Goal: Task Accomplishment & Management: Complete application form

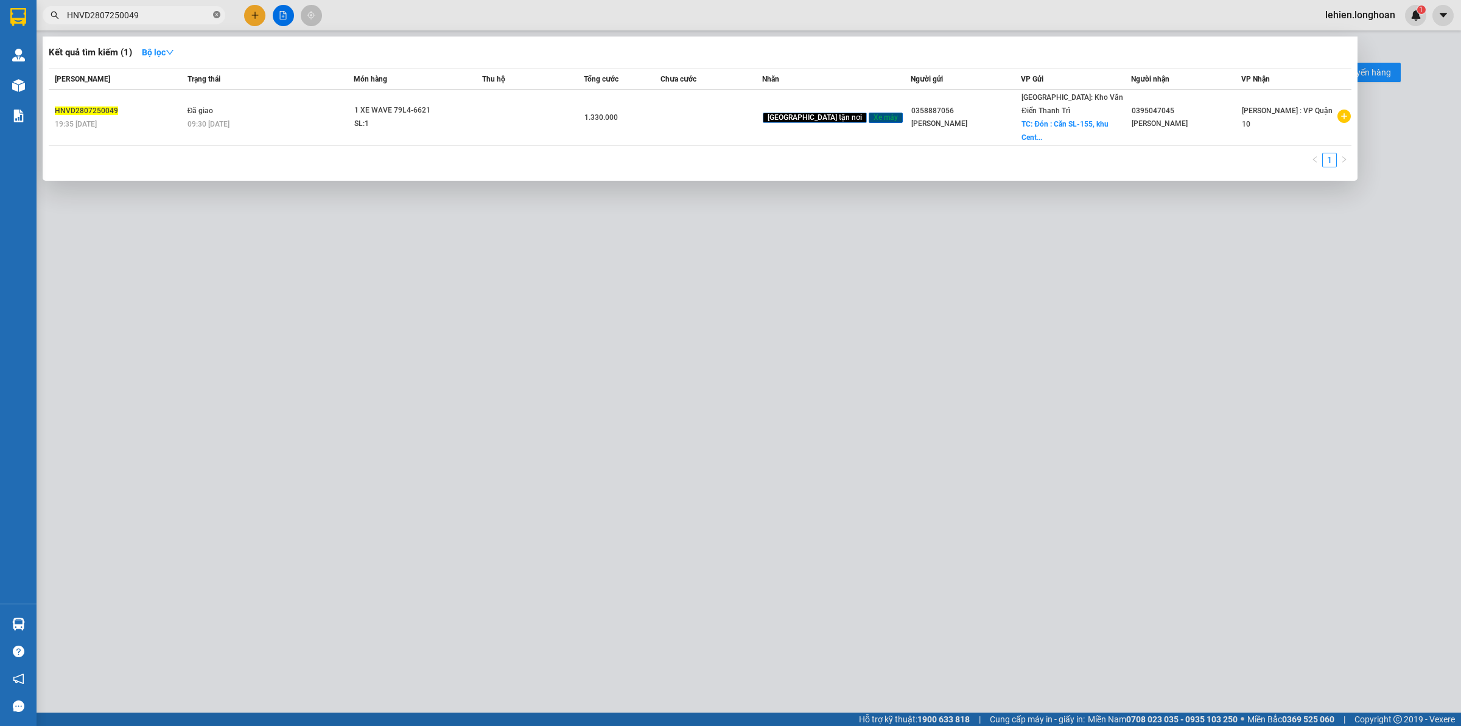
click at [217, 15] on icon "close-circle" at bounding box center [216, 14] width 7 height 7
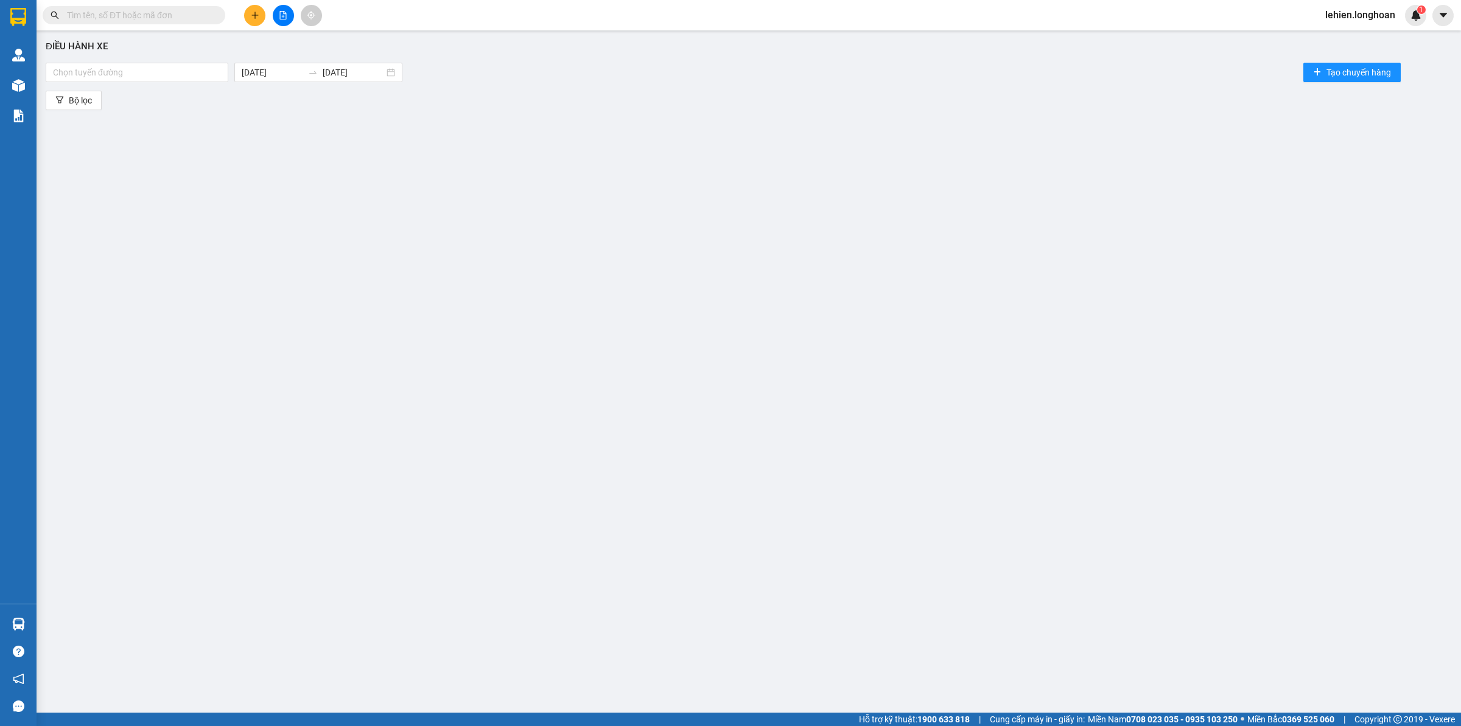
paste input "0815174404"
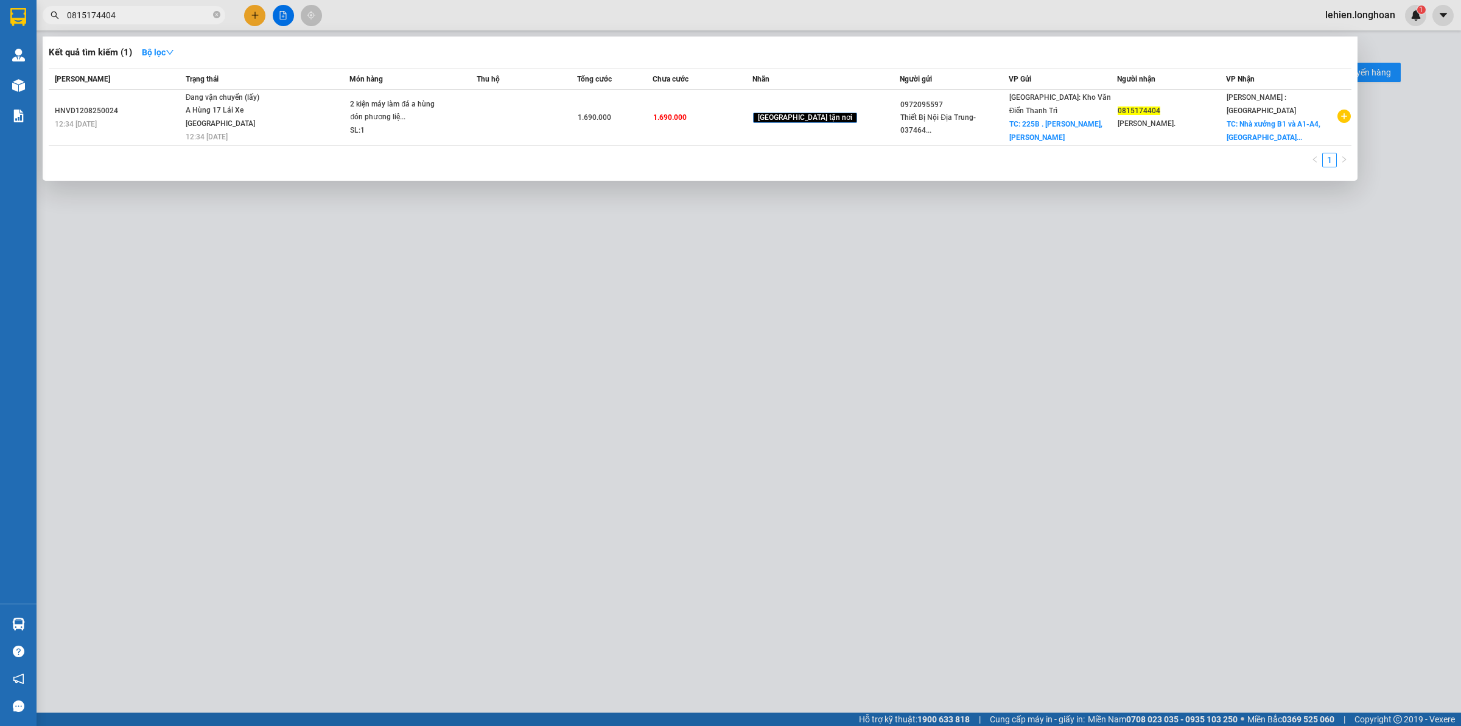
type input "0815174404"
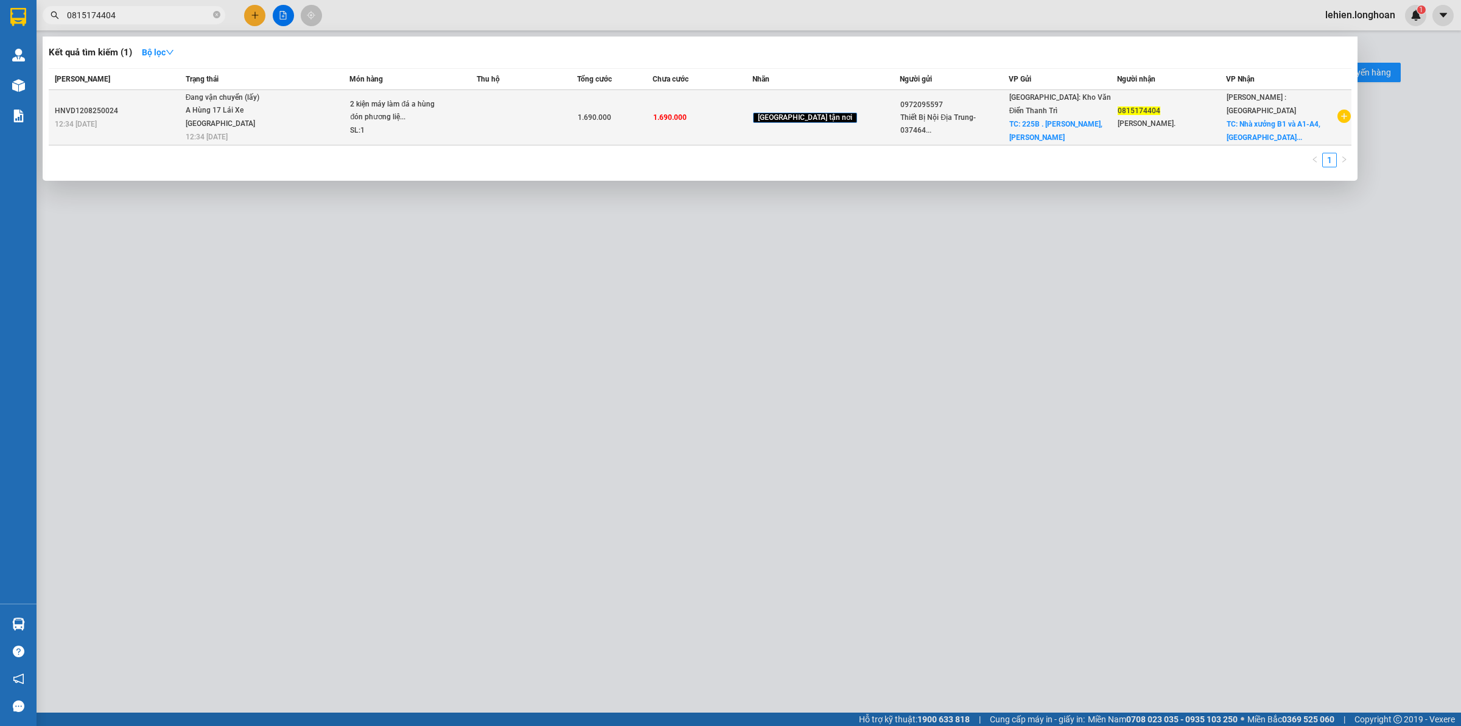
click at [248, 119] on div "A Hùng 17 Lái Xe [GEOGRAPHIC_DATA] 0325666247" at bounding box center [231, 117] width 91 height 26
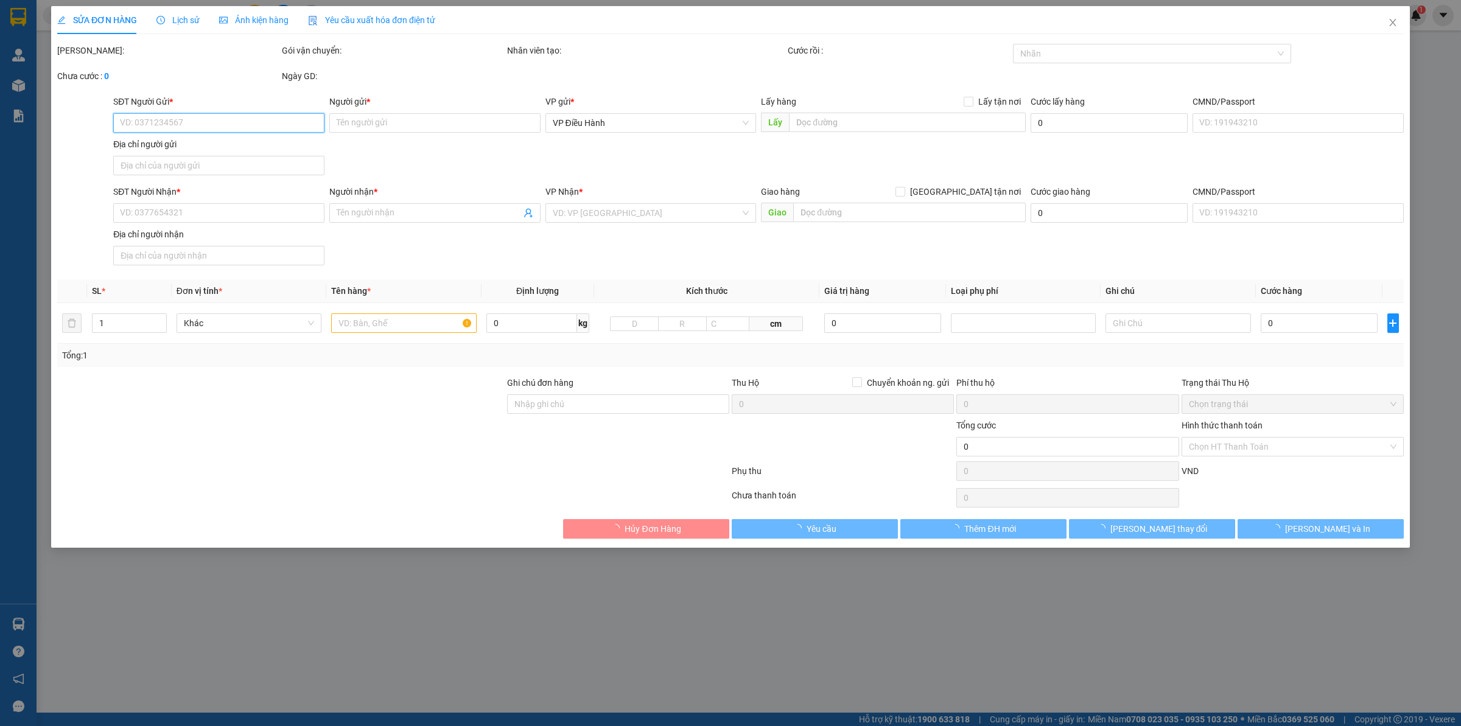
type input "0972095597"
type input "Thiết Bị Nội Địa Trung- 0374643256 Kho"
checkbox input "true"
type input "225B . [PERSON_NAME], [PERSON_NAME], [GEOGRAPHIC_DATA], [GEOGRAPHIC_DATA] (Kính…"
type input "0815174404"
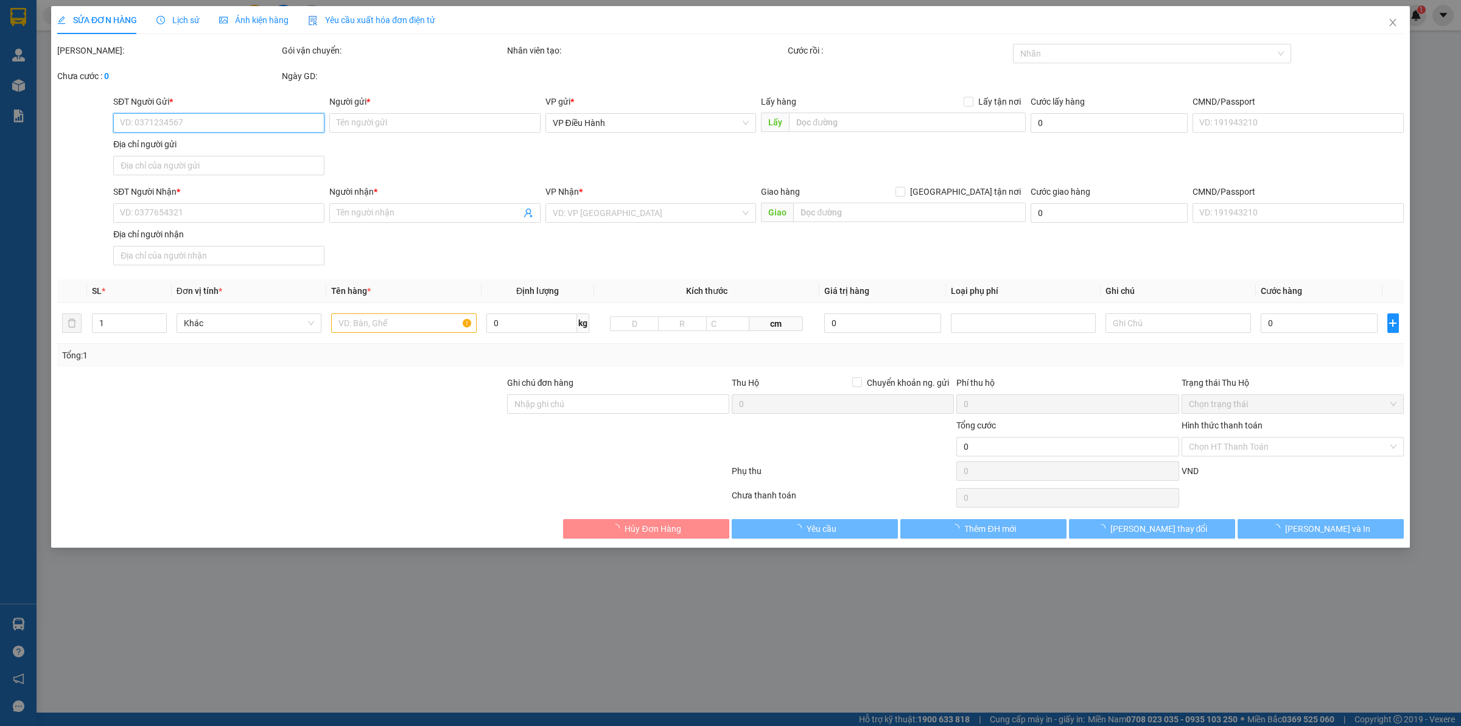
type input "[PERSON_NAME]."
checkbox input "true"
type input "Nhà xưởng B1 và A1-A4, Lô A6-2, A7, A8, A17-1, A18, A19-2, [GEOGRAPHIC_DATA], …"
type input "MÃ đón :S70166219127 và DPK301742405830"
type input "1.690.000"
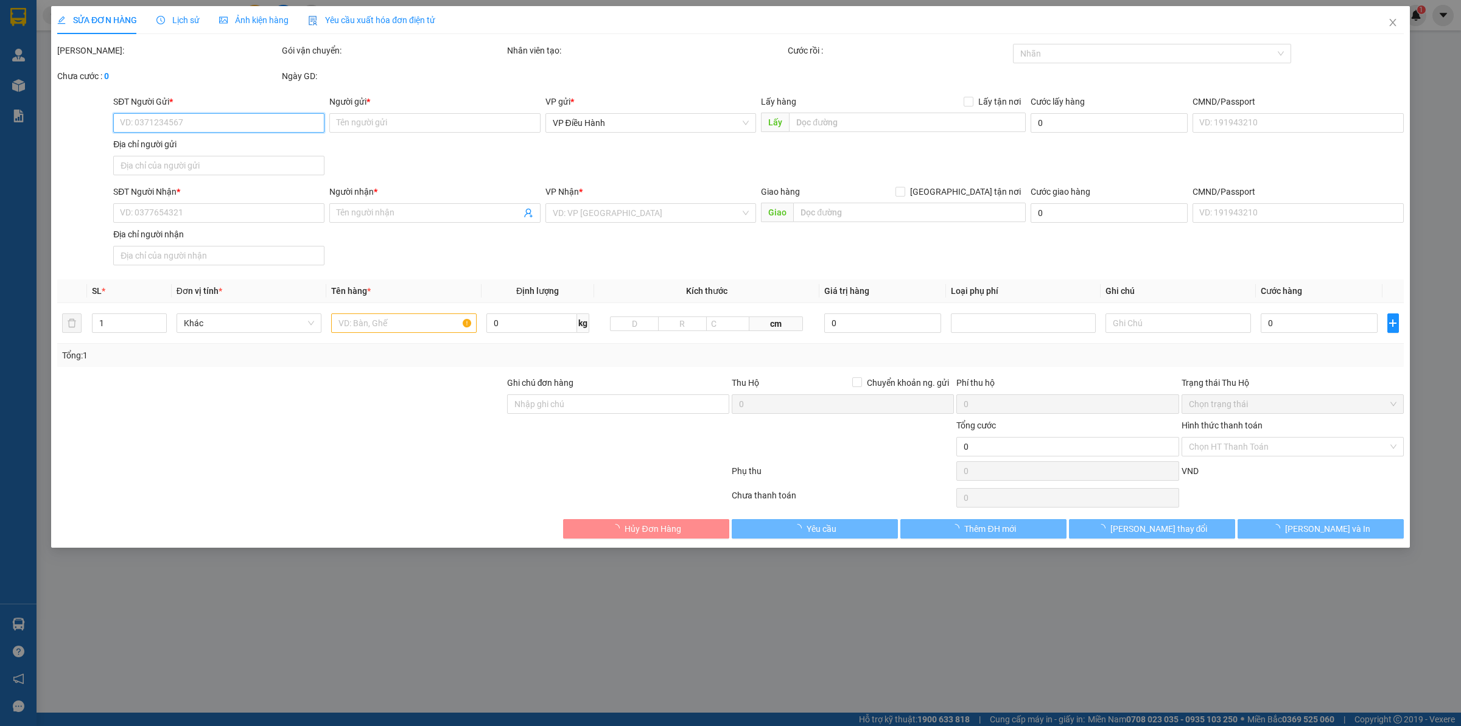
type input "1.690.000"
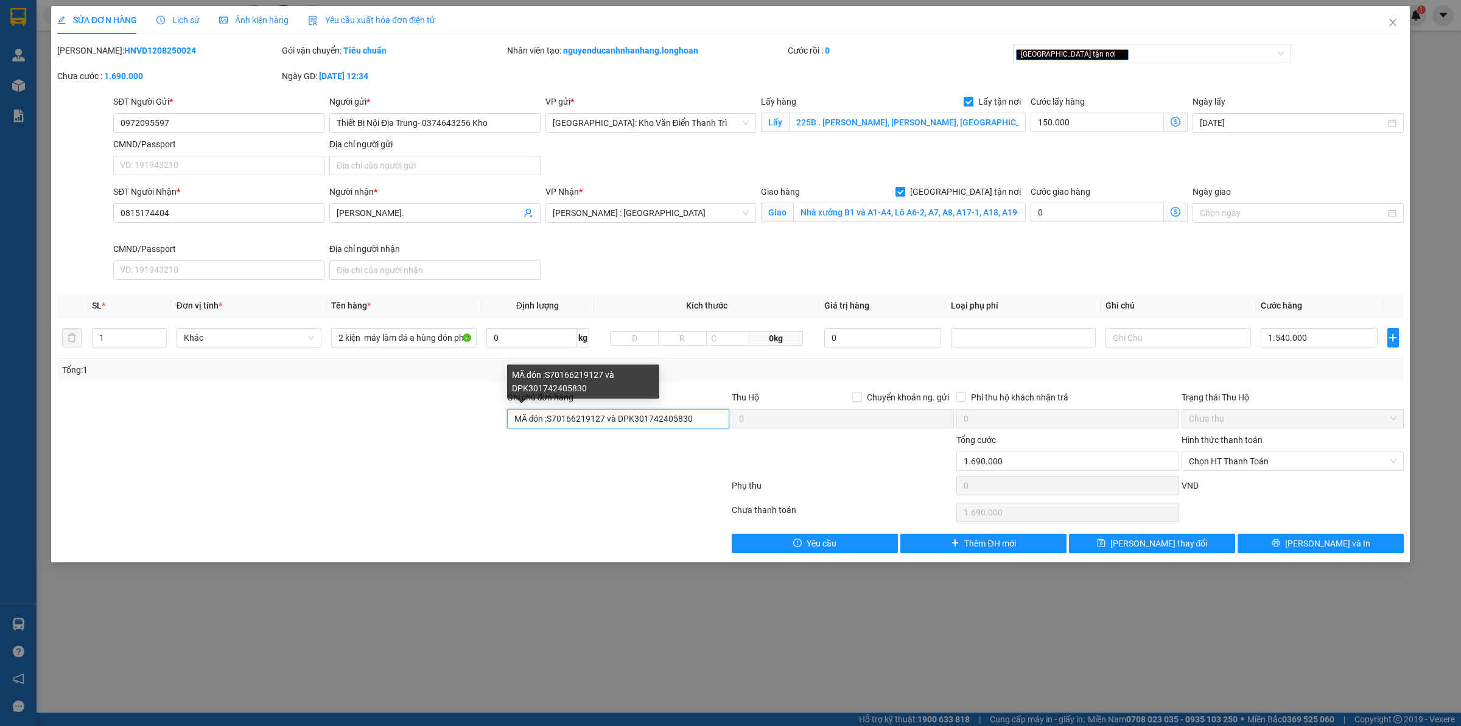
drag, startPoint x: 549, startPoint y: 423, endPoint x: 588, endPoint y: 425, distance: 38.4
click at [549, 421] on input "MÃ đón :S70166219127 và DPK301742405830" at bounding box center [618, 418] width 222 height 19
paste input "523467935600"
type input "MÃ đón : 523467935600 - S70166219127 và DPK301742405830"
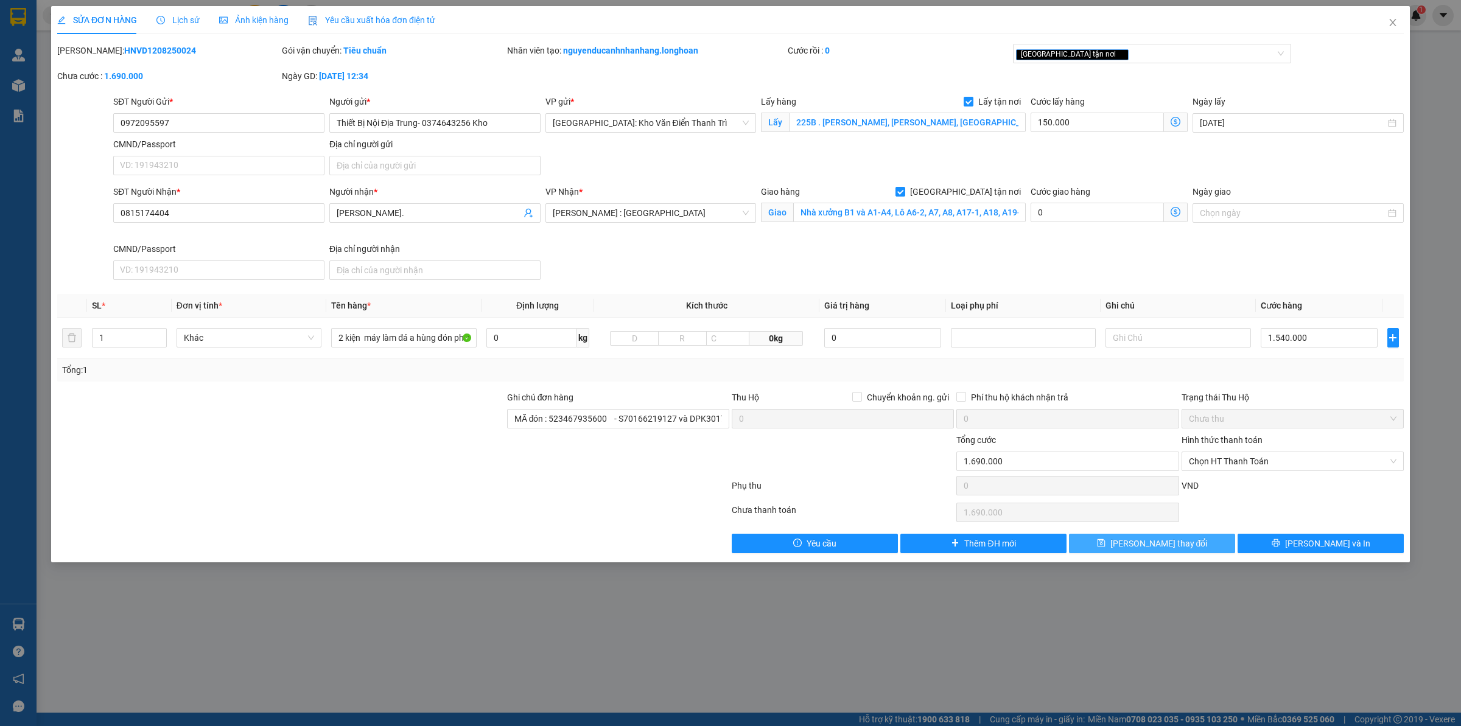
click at [1175, 540] on span "[PERSON_NAME] thay đổi" at bounding box center [1158, 543] width 97 height 13
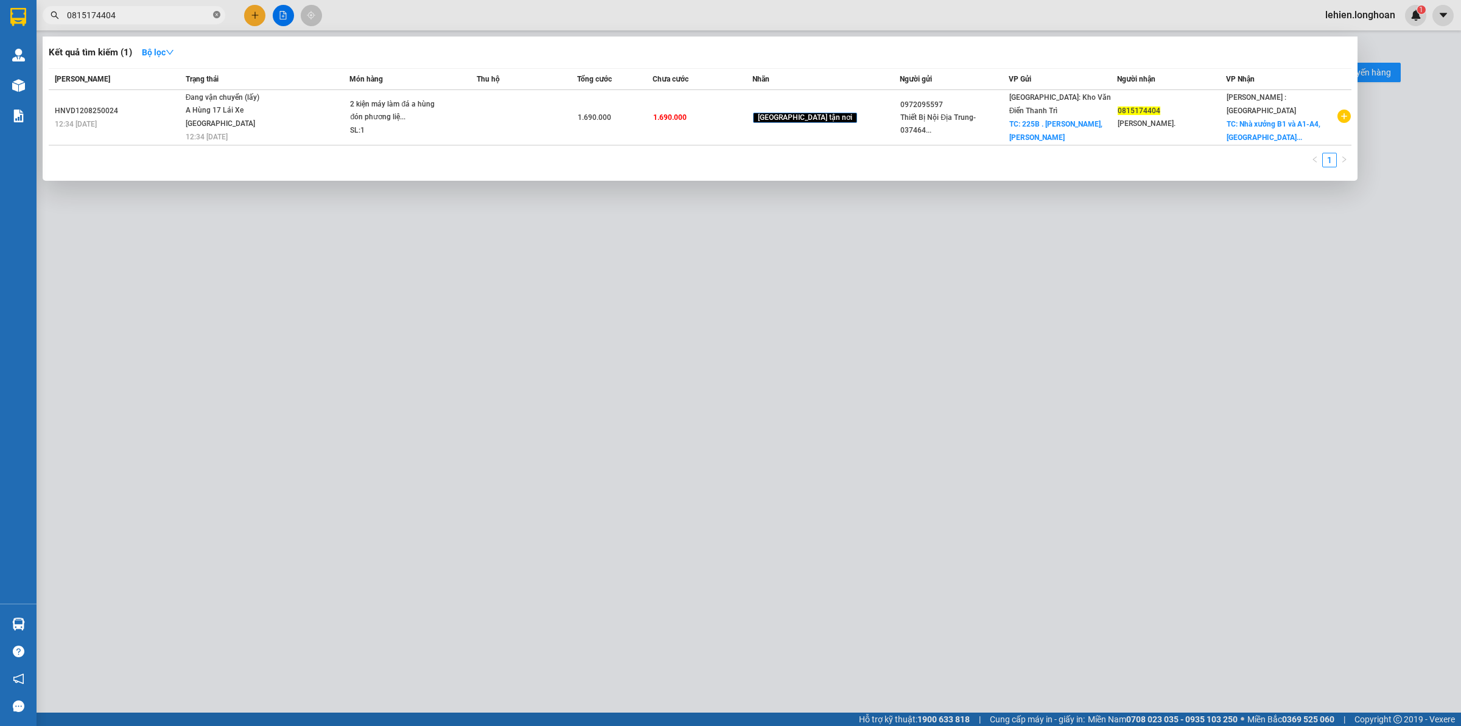
click at [213, 11] on icon "close-circle" at bounding box center [216, 14] width 7 height 7
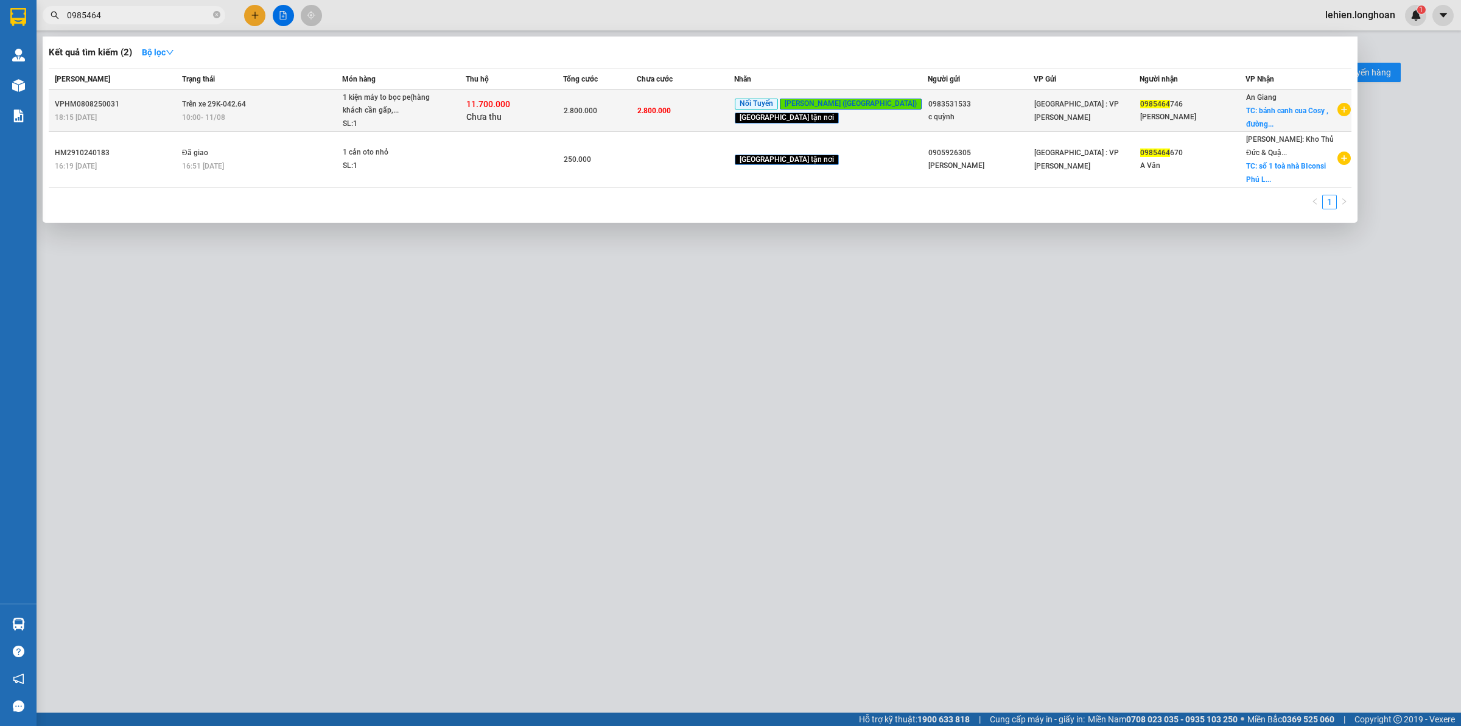
type input "0985464"
click at [335, 105] on td "Trên xe 29K-042.64 10:00 [DATE]" at bounding box center [260, 111] width 163 height 42
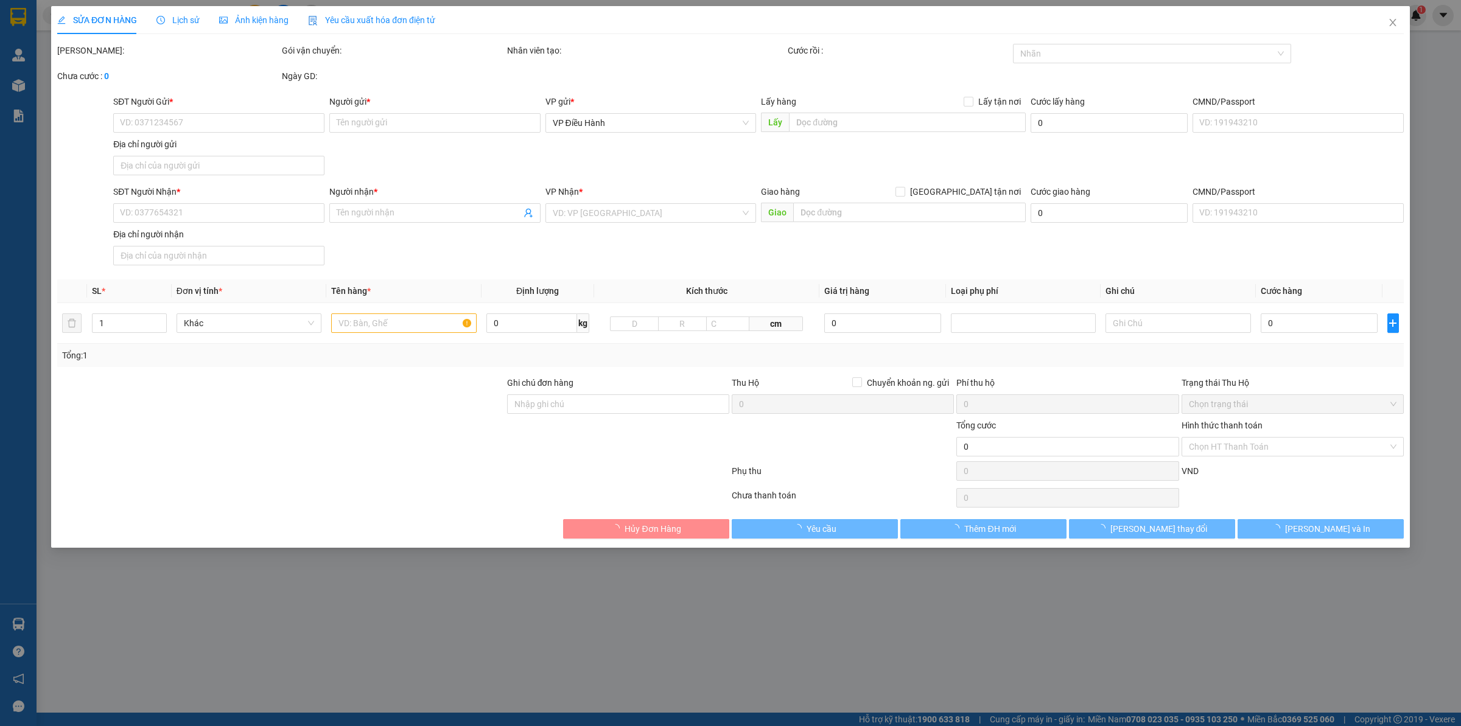
type input "0983531533"
type input "c quỳnh"
type input "0985464746"
type input "[PERSON_NAME]"
checkbox input "true"
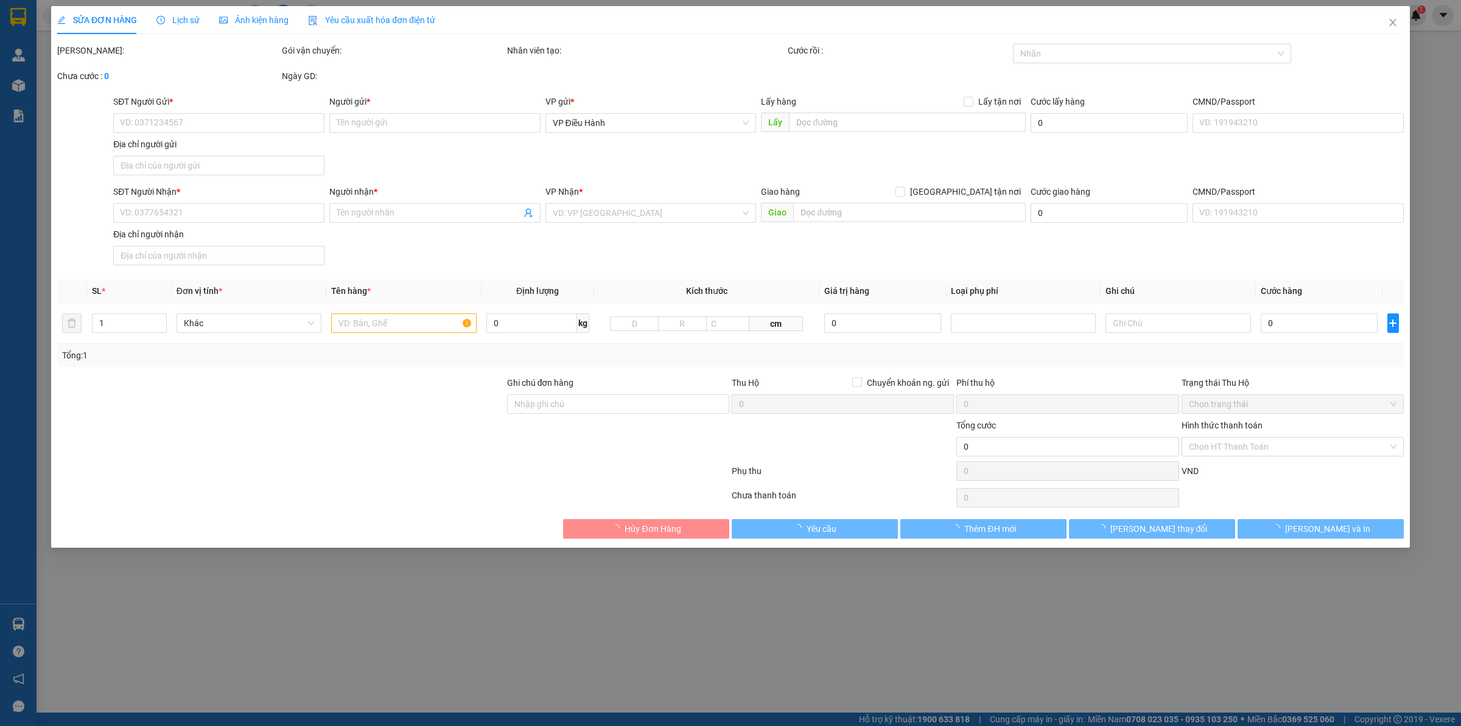
type input "bánh canh cua Cosy , đường tỉnh lộ 941, xã [GEOGRAPHIC_DATA] (xéo điện máy xanh…"
type input "nhận nguyên kiện,giao nguyên kiện,bể vỡ k đền"
type input "2.800.000"
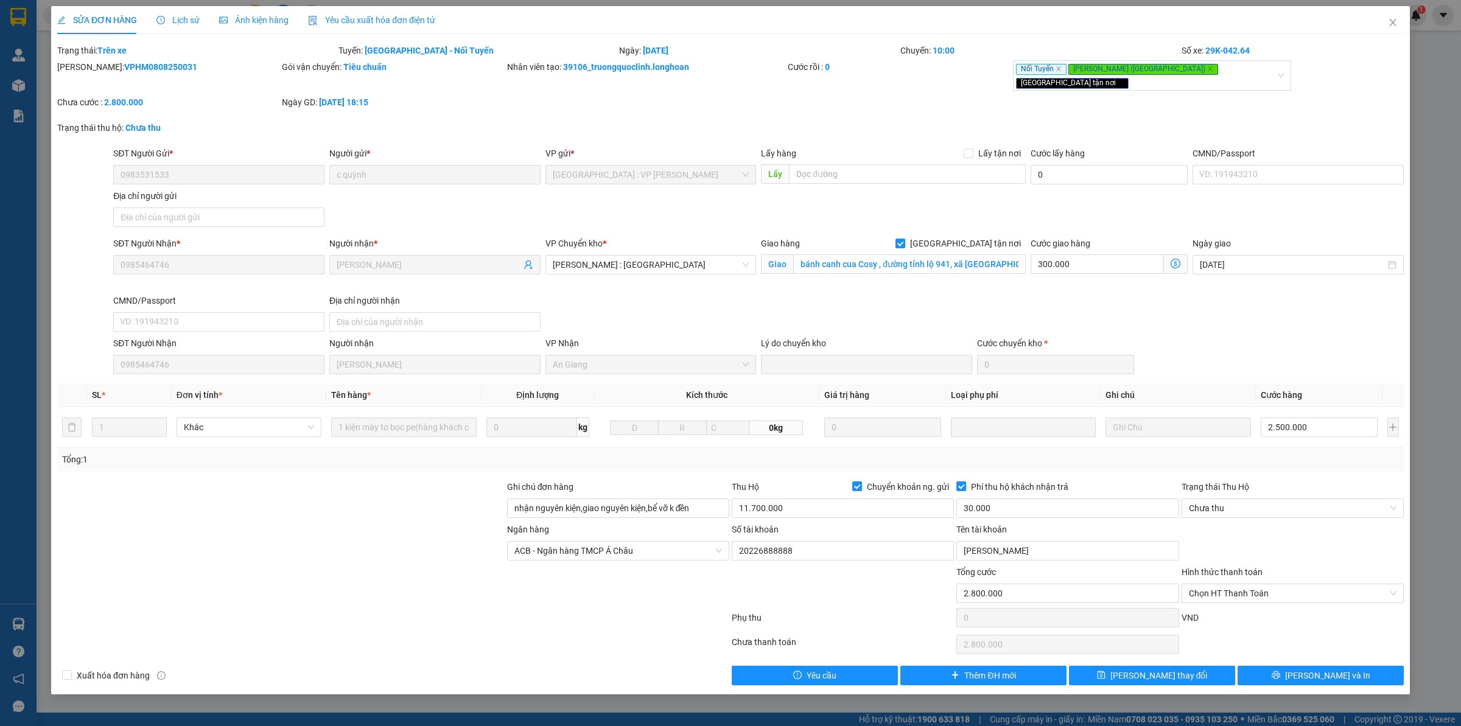
click at [189, 15] on span "Lịch sử" at bounding box center [177, 20] width 43 height 10
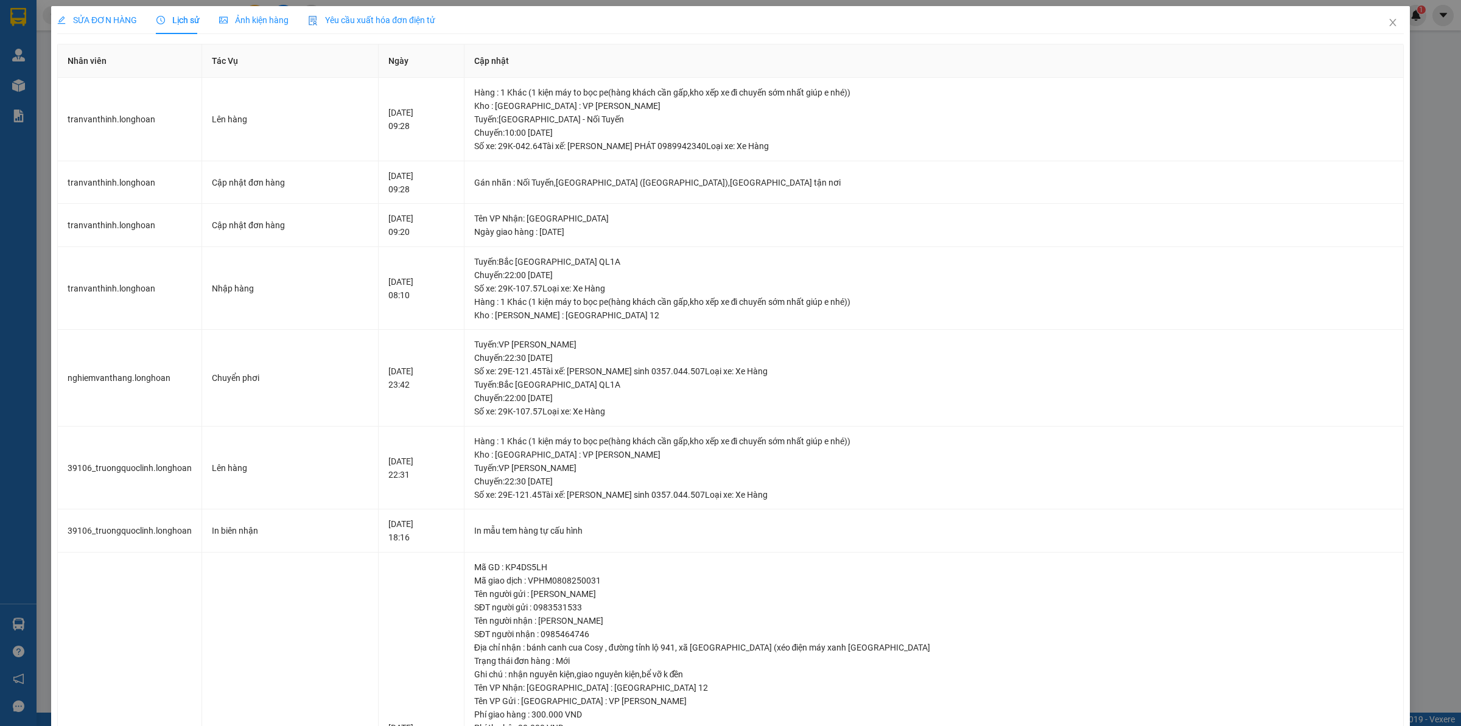
click at [101, 19] on span "SỬA ĐƠN HÀNG" at bounding box center [97, 20] width 80 height 10
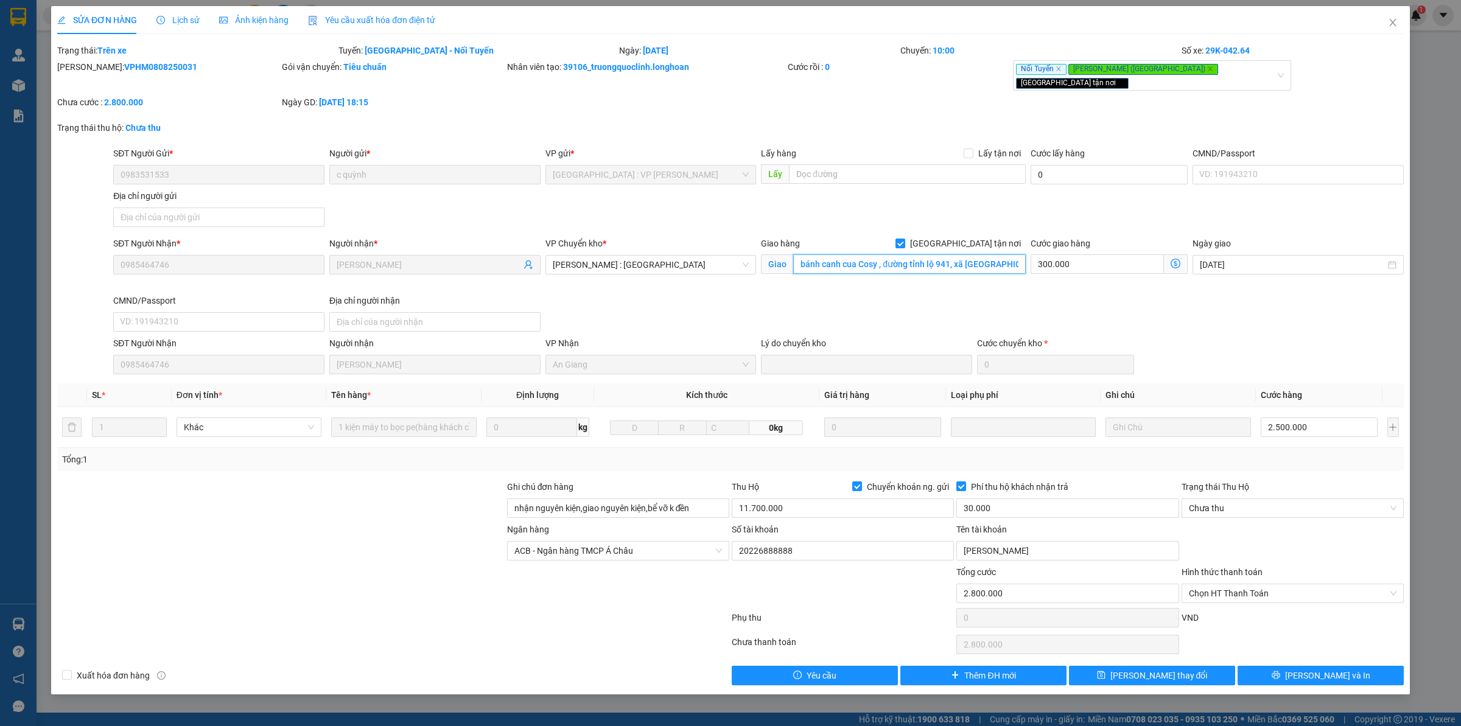
click at [898, 254] on input "bánh canh cua Cosy , đường tỉnh lộ 941, xã [GEOGRAPHIC_DATA] (xéo điện máy xanh…" at bounding box center [909, 263] width 233 height 19
click at [903, 254] on input "bánh canh cua Cosy , đường tỉnh lộ 941, xã [GEOGRAPHIC_DATA] (xéo điện máy xanh…" at bounding box center [909, 263] width 233 height 19
click at [950, 256] on input "bánh canh cua Cosy , đường tỉnh lộ 941, xã [GEOGRAPHIC_DATA] (xéo điện máy xanh…" at bounding box center [909, 263] width 233 height 19
click at [1359, 666] on button "[PERSON_NAME] và In" at bounding box center [1321, 675] width 166 height 19
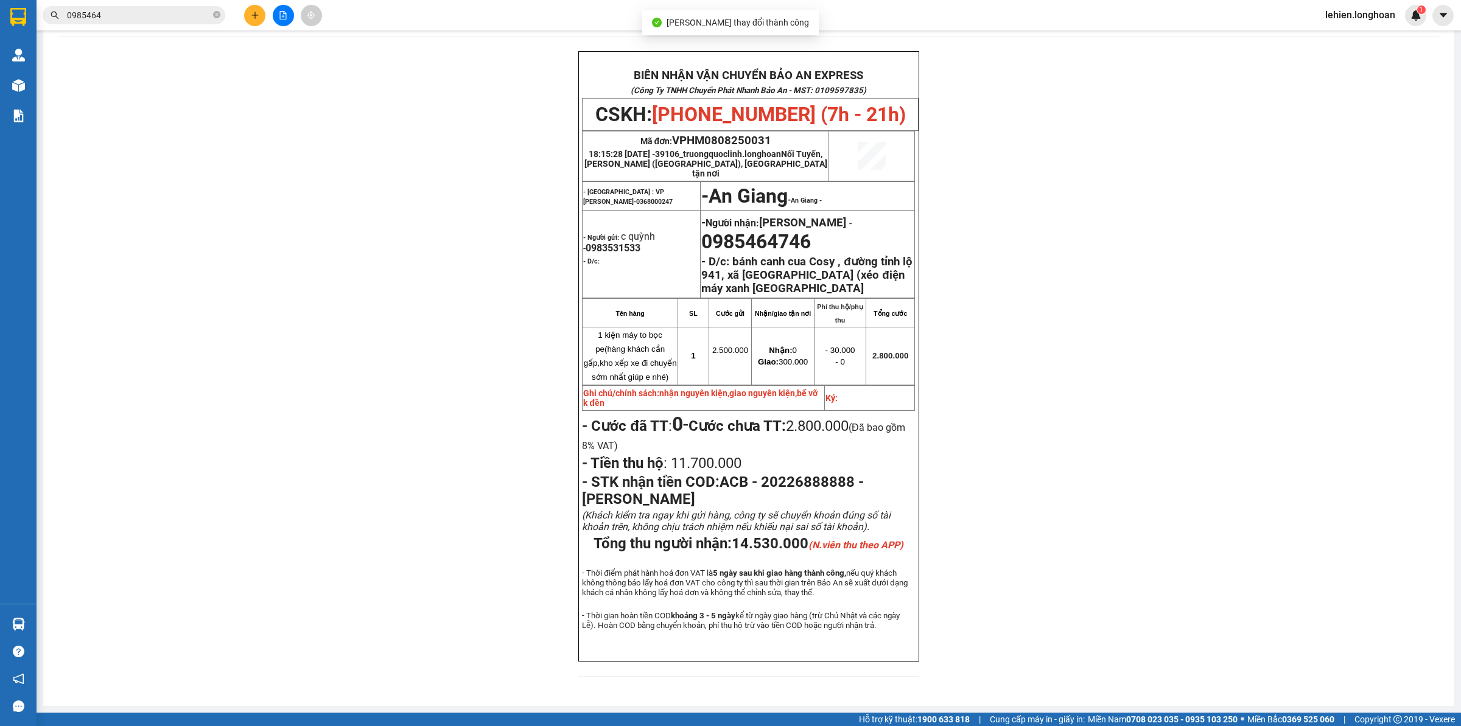
scroll to position [63, 0]
